Goal: Transaction & Acquisition: Download file/media

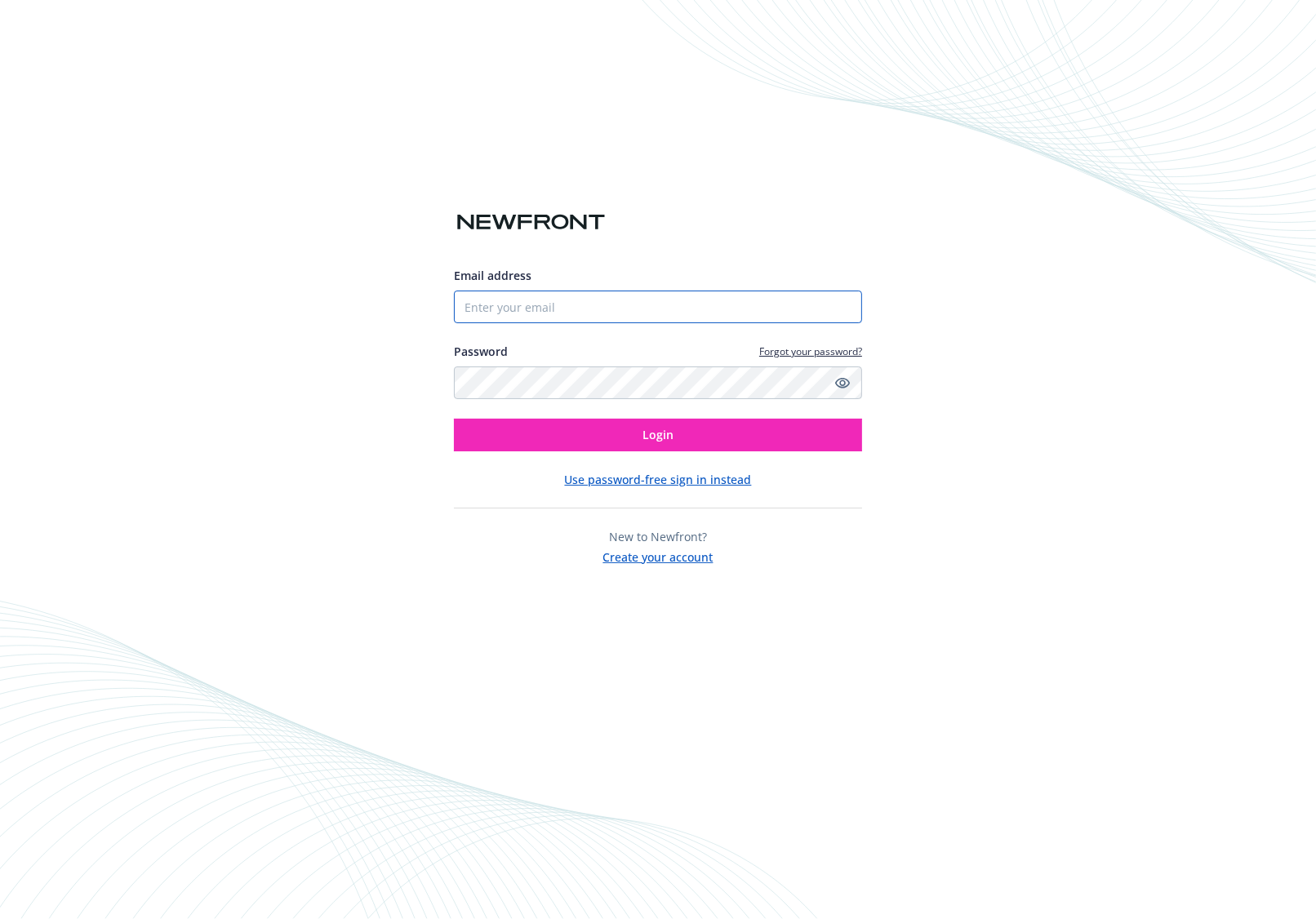
click at [549, 298] on input "Email address" at bounding box center [657, 306] width 408 height 32
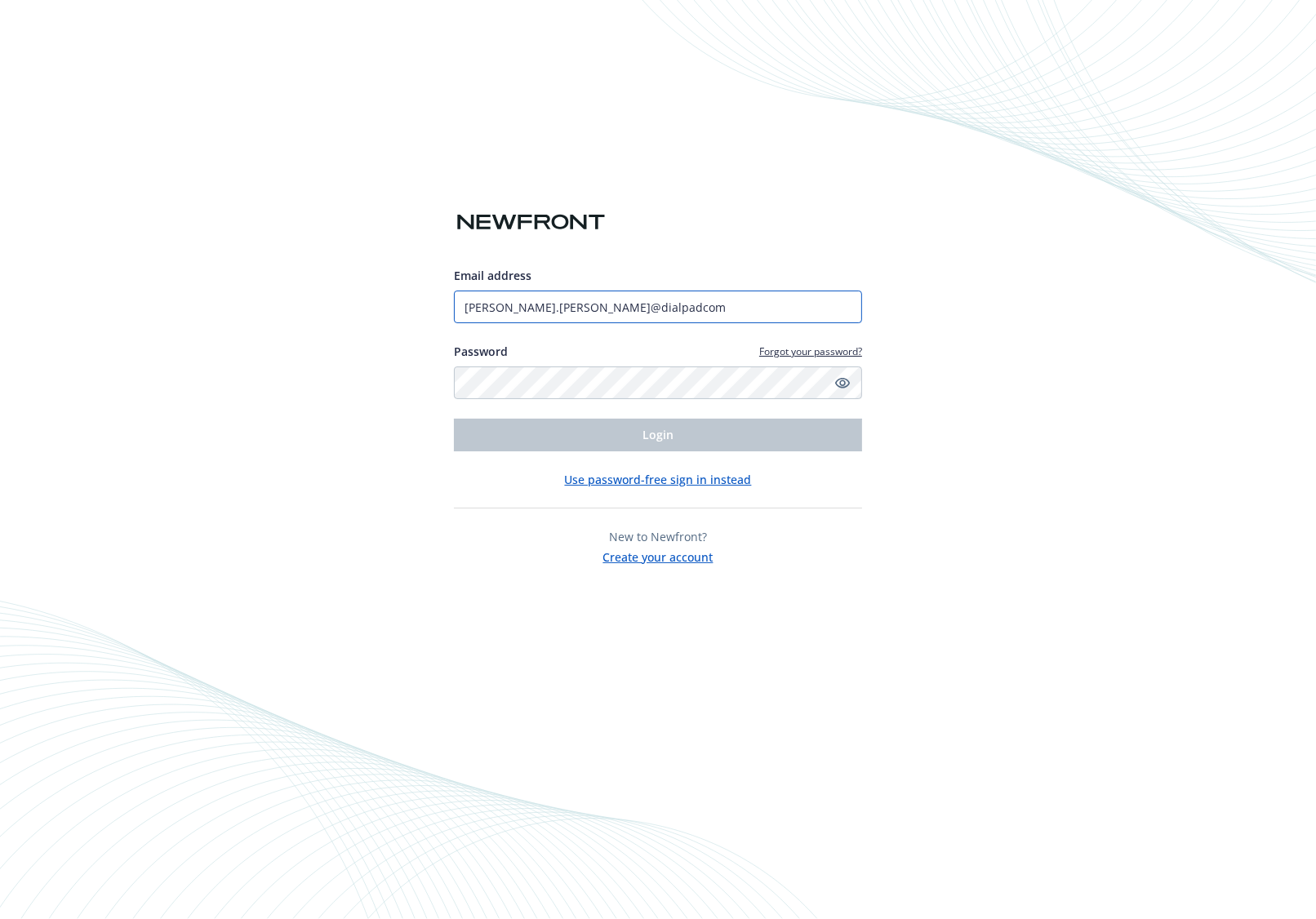
click at [583, 308] on input "[PERSON_NAME].[PERSON_NAME]@dialpadcom" at bounding box center [657, 306] width 408 height 32
type input "[PERSON_NAME][EMAIL_ADDRESS][PERSON_NAME][DOMAIN_NAME]"
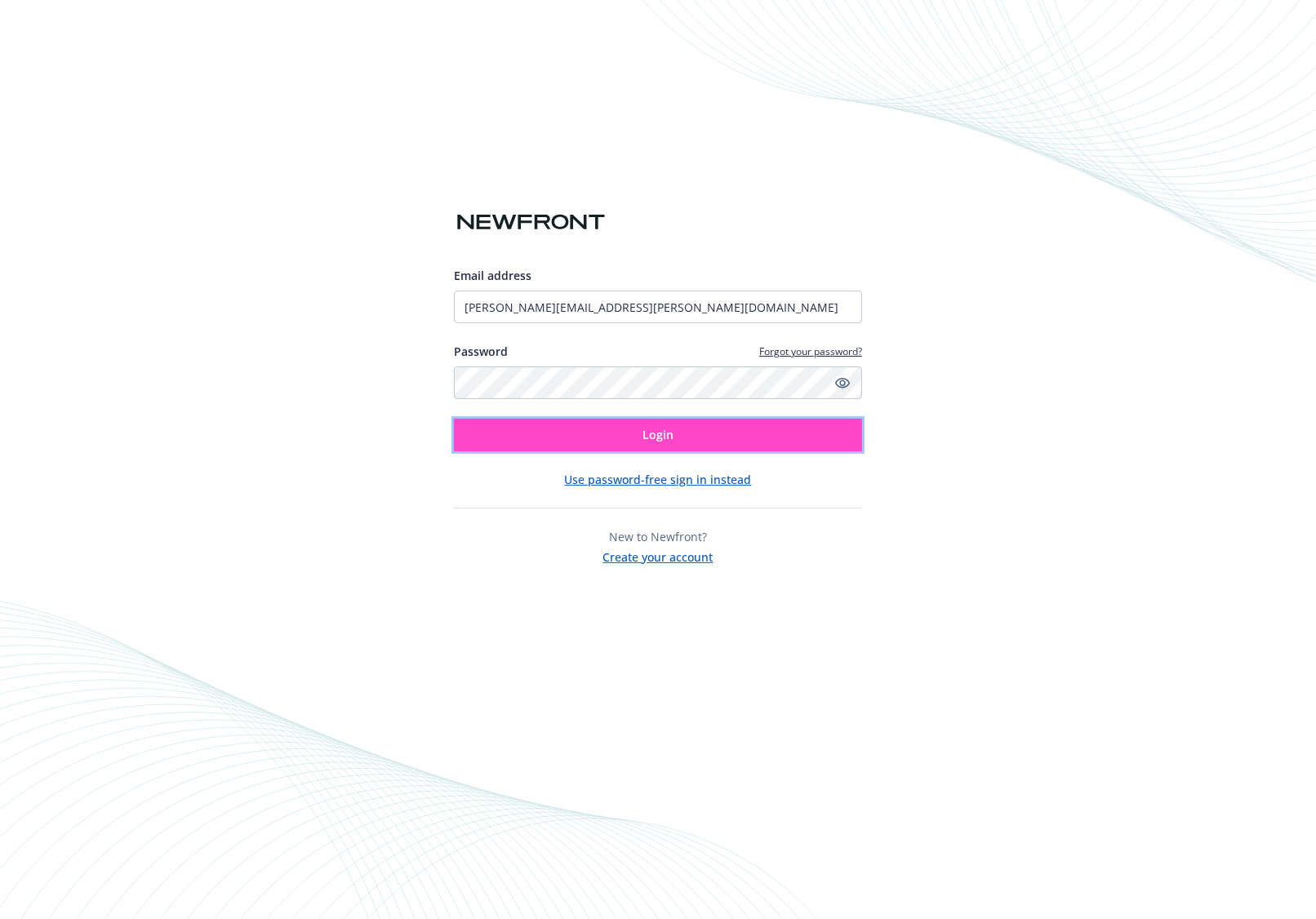
click at [602, 441] on button "Login" at bounding box center [657, 434] width 408 height 32
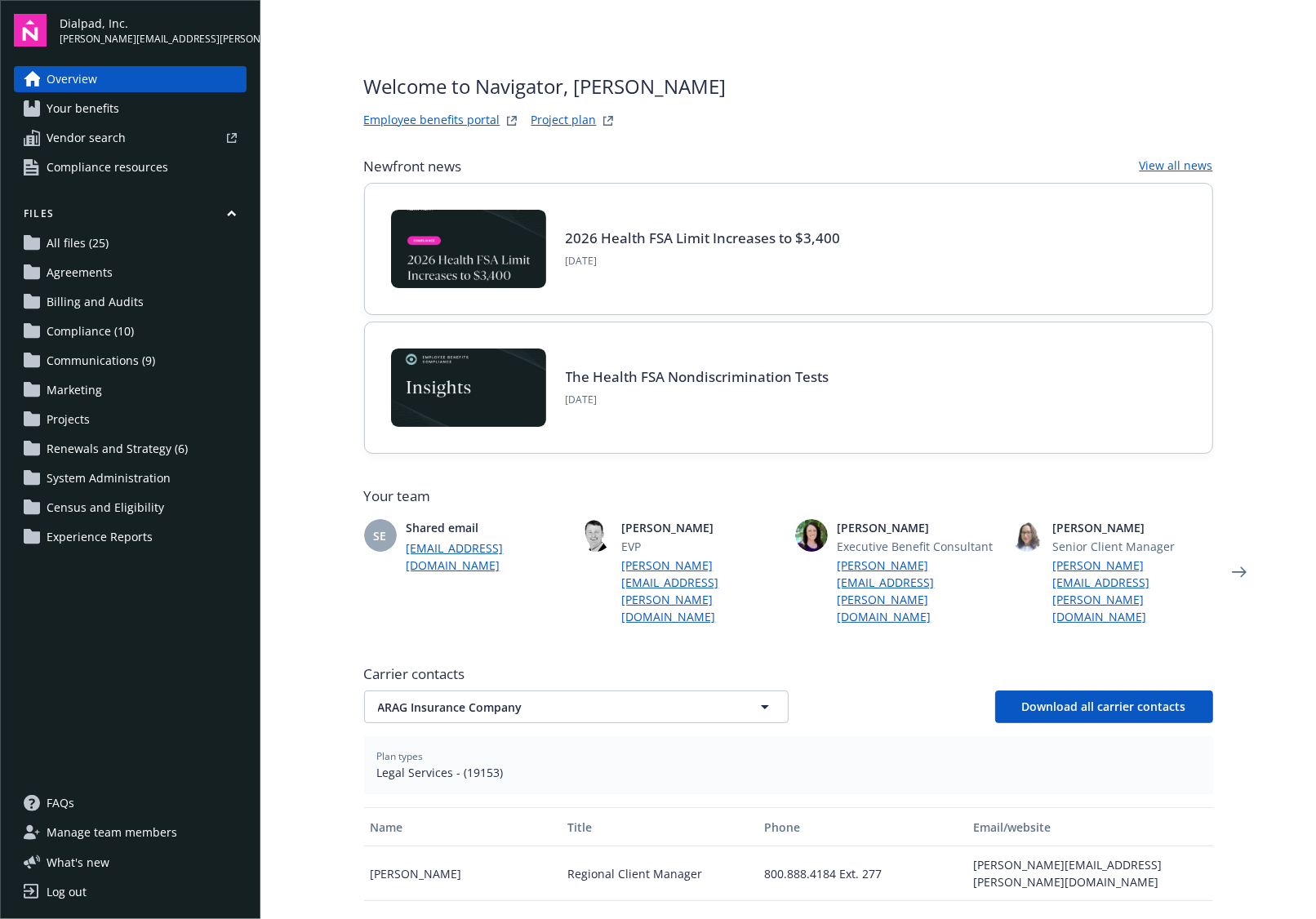
click at [114, 111] on span "Your benefits" at bounding box center [82, 109] width 73 height 26
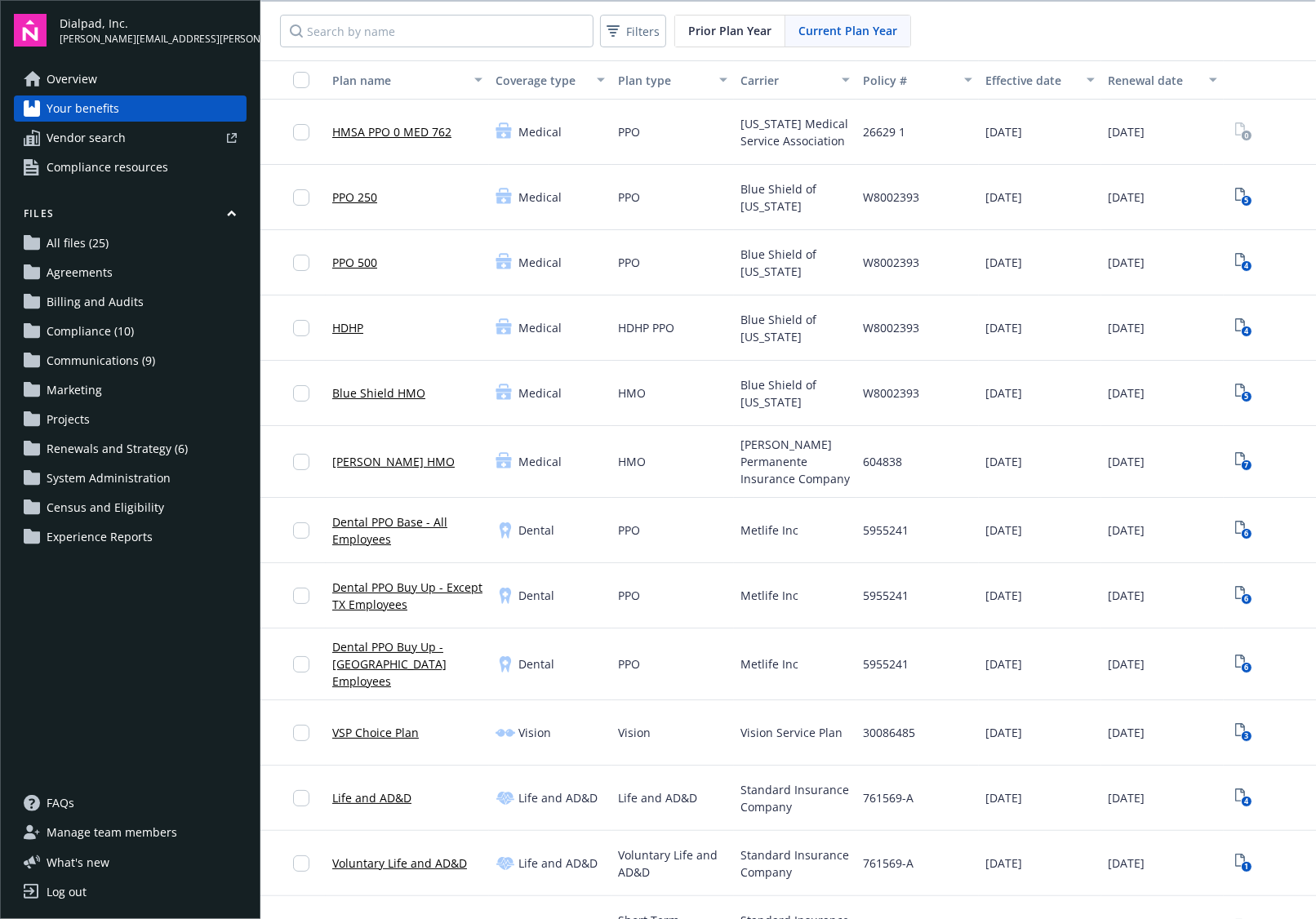
click at [347, 327] on link "HDHP" at bounding box center [347, 328] width 31 height 18
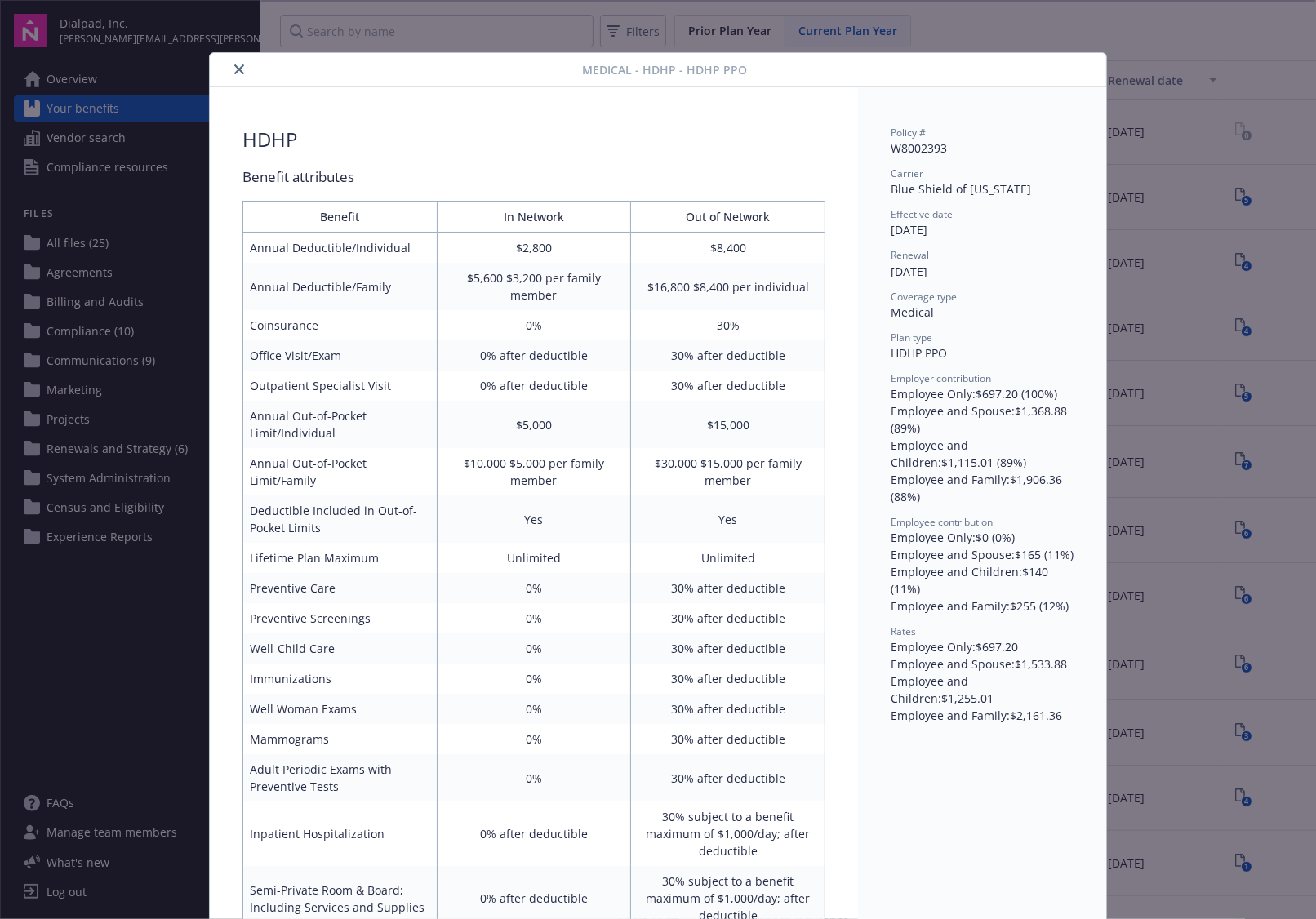
scroll to position [49, 0]
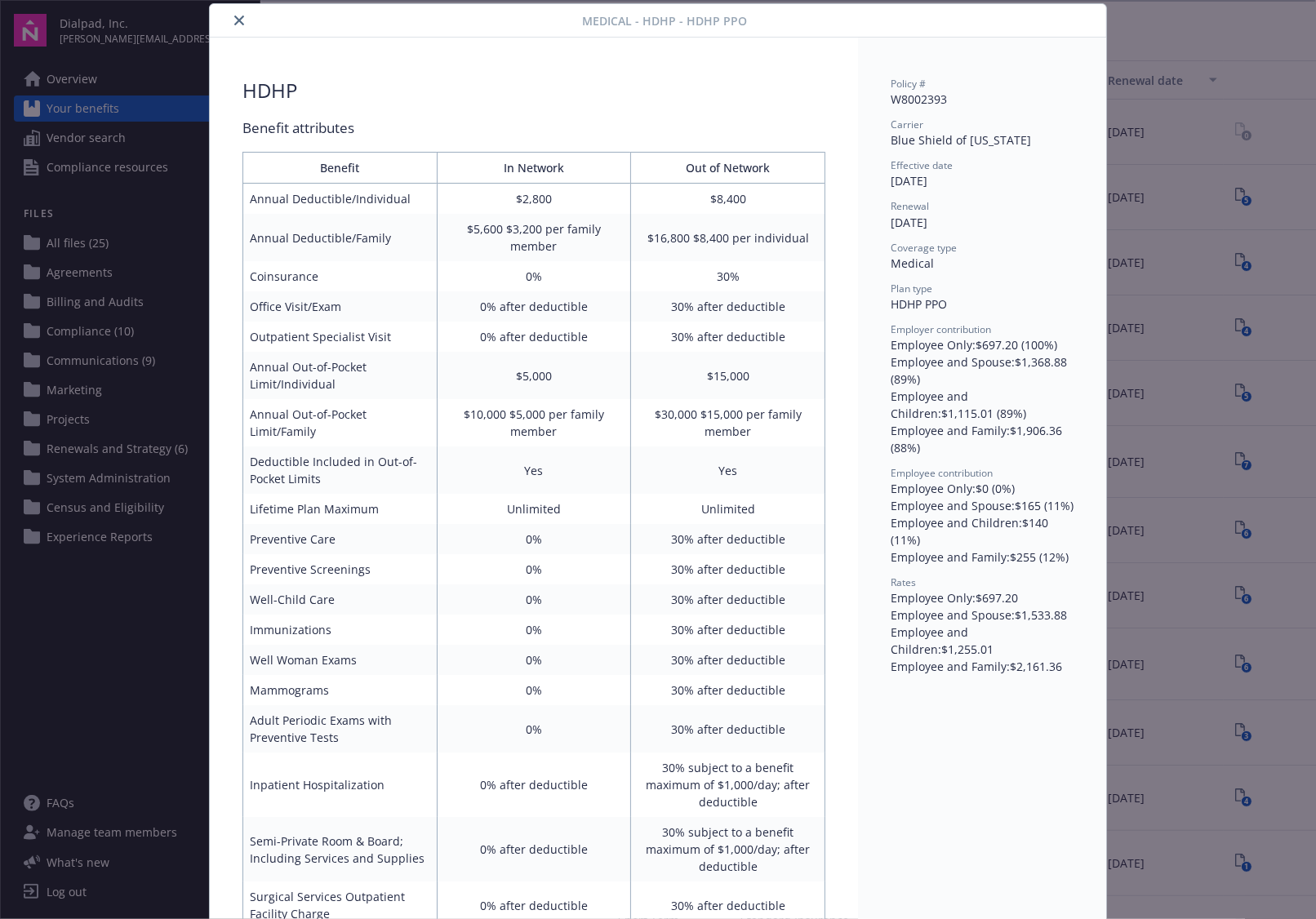
click at [237, 11] on button "close" at bounding box center [239, 20] width 19 height 19
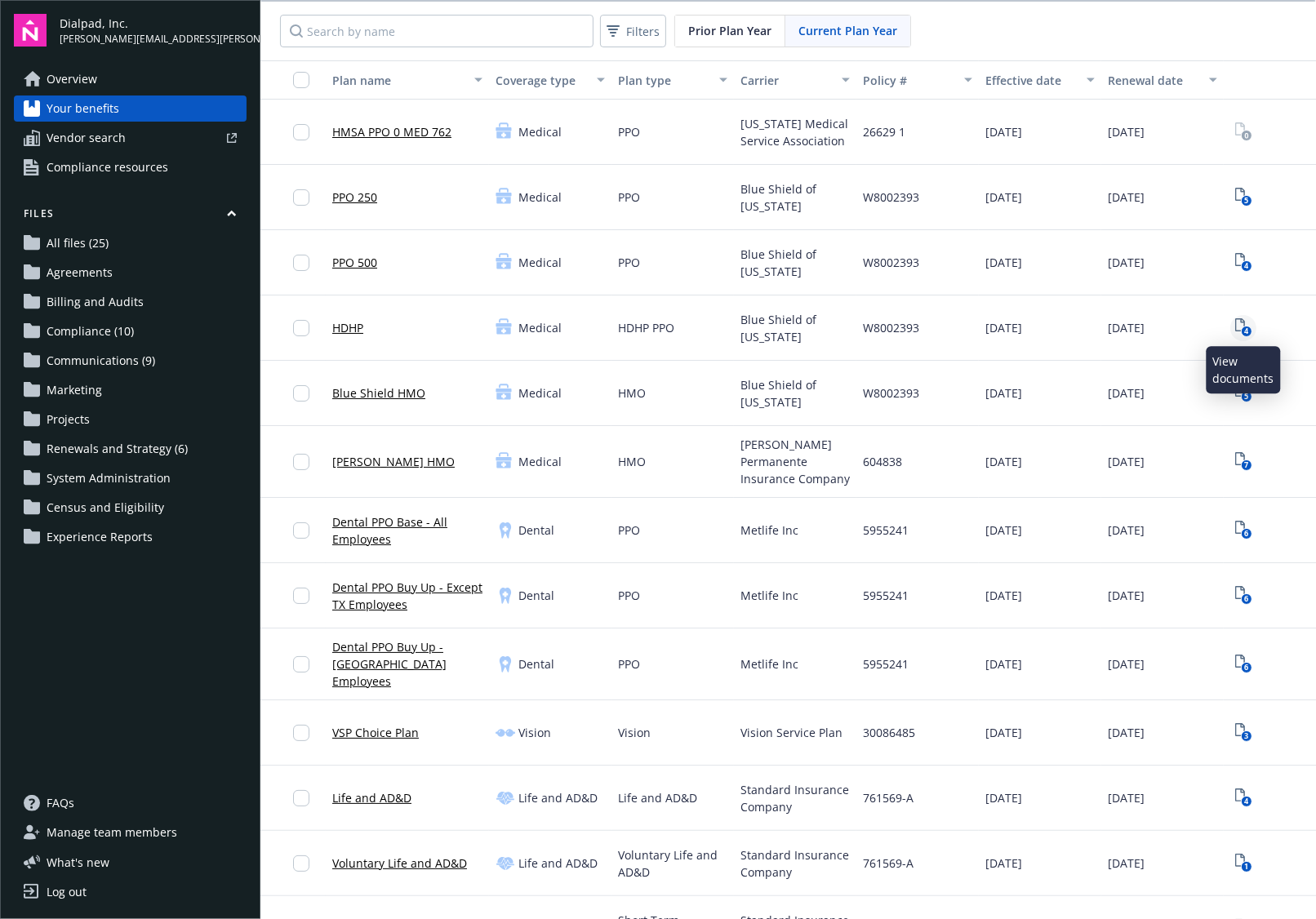
click at [1253, 329] on link "4" at bounding box center [1243, 328] width 26 height 26
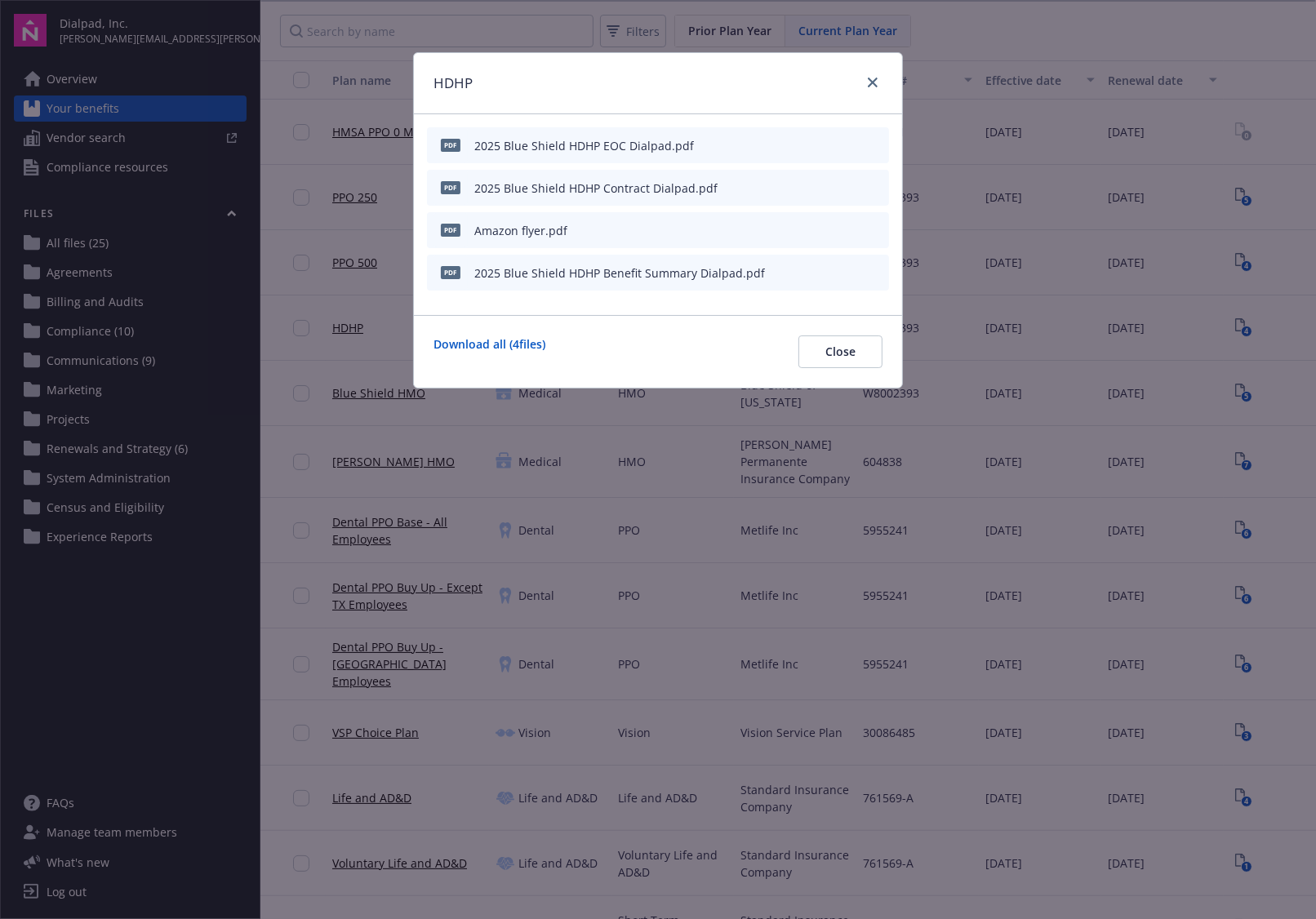
click at [852, 145] on icon "download file" at bounding box center [846, 144] width 13 height 13
click at [845, 189] on icon "download file" at bounding box center [846, 187] width 13 height 13
click at [846, 271] on icon "download file" at bounding box center [847, 269] width 11 height 10
